Goal: Task Accomplishment & Management: Use online tool/utility

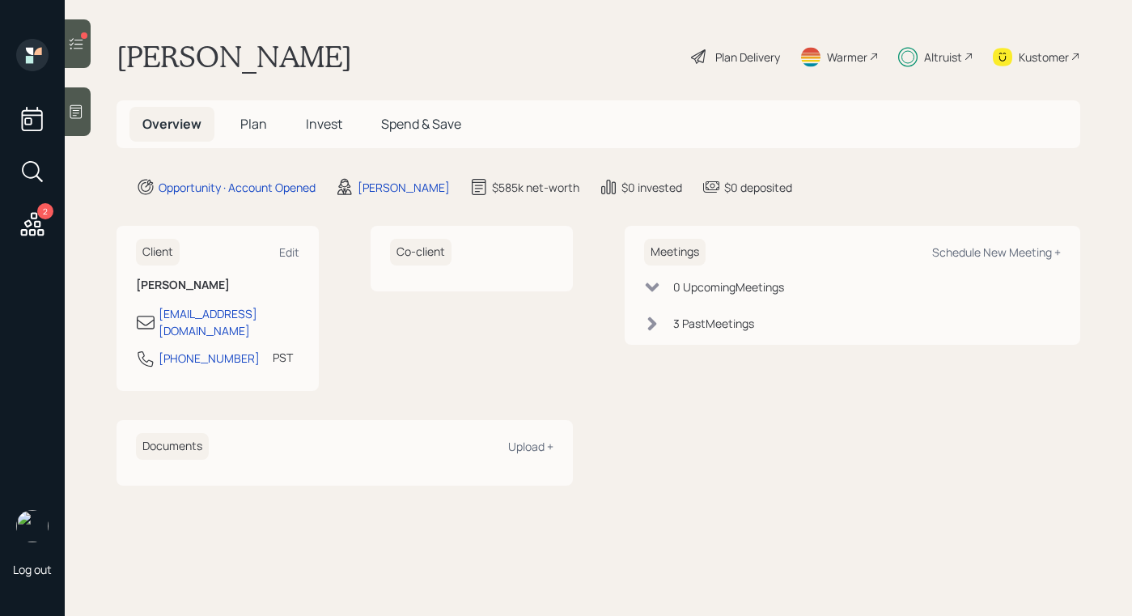
click at [1025, 53] on div "Kustomer" at bounding box center [1044, 57] width 50 height 17
click at [76, 29] on div at bounding box center [78, 43] width 26 height 49
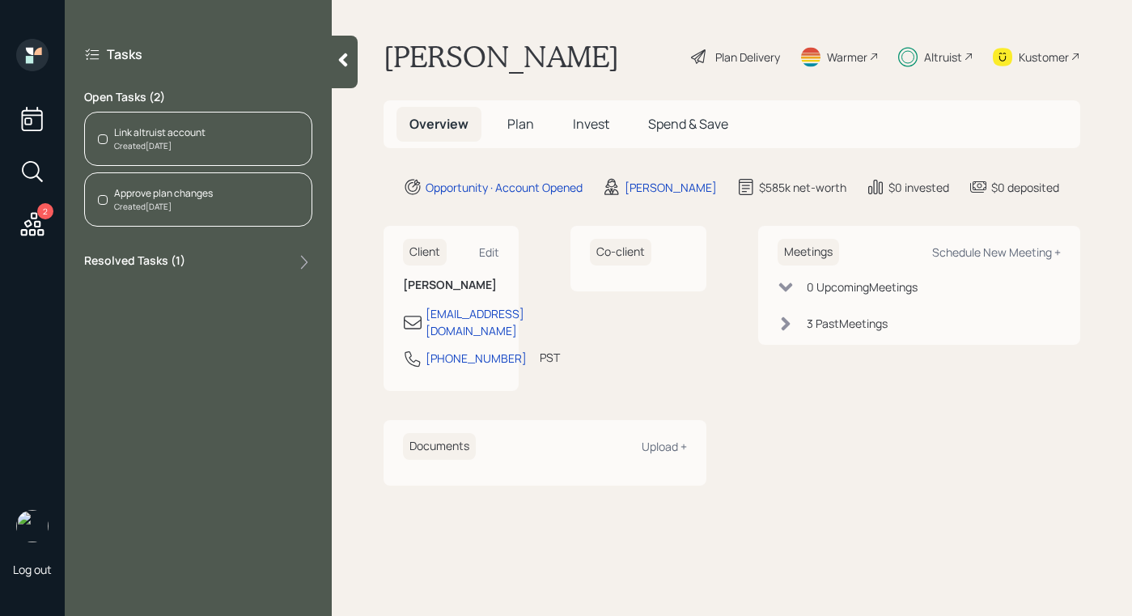
click at [345, 65] on icon at bounding box center [343, 60] width 9 height 14
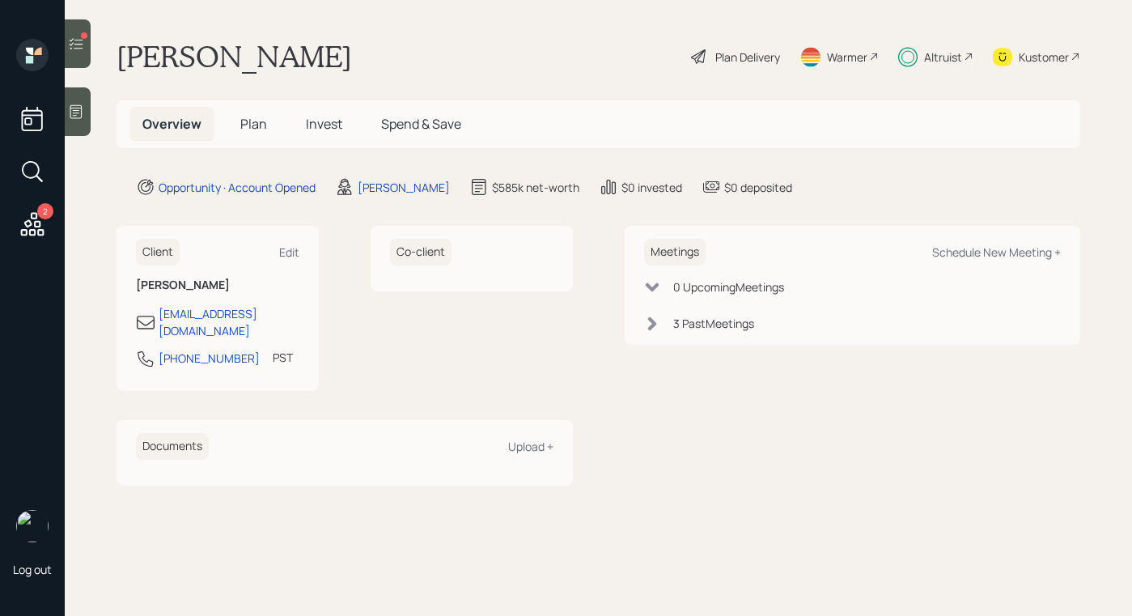
click at [954, 56] on div "Altruist" at bounding box center [943, 57] width 38 height 17
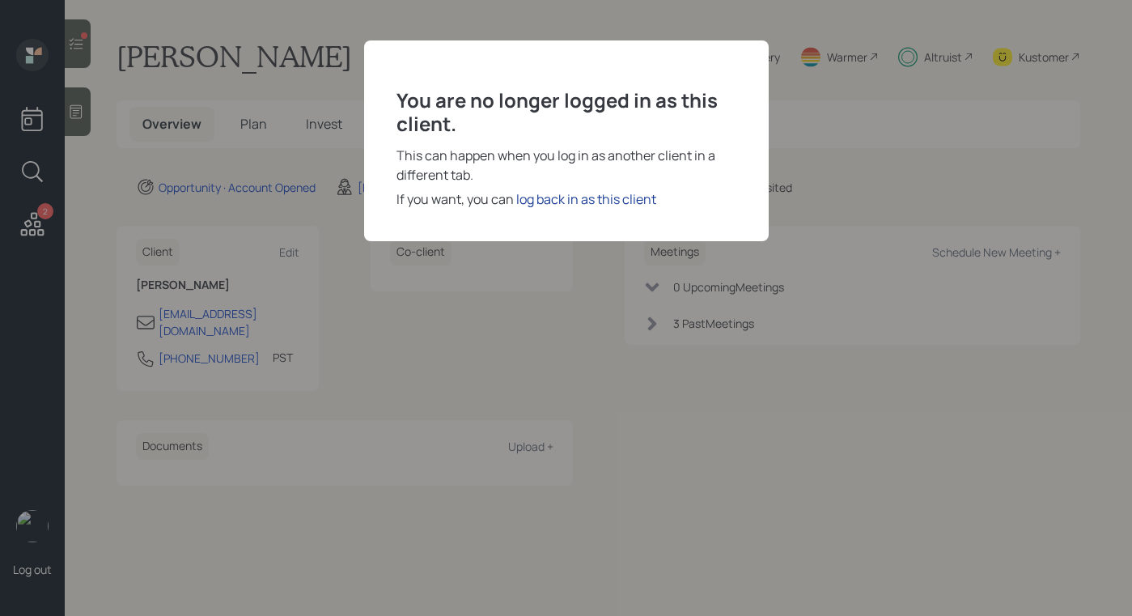
click at [596, 193] on div "log back in as this client" at bounding box center [586, 198] width 140 height 19
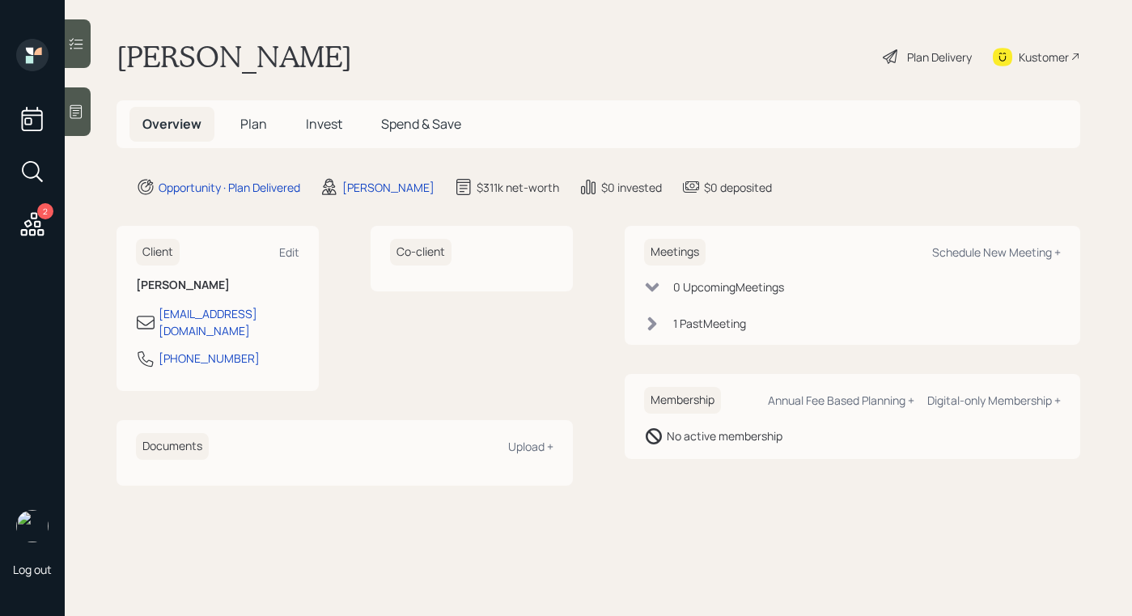
click at [894, 51] on icon at bounding box center [890, 56] width 15 height 15
